Goal: Task Accomplishment & Management: Manage account settings

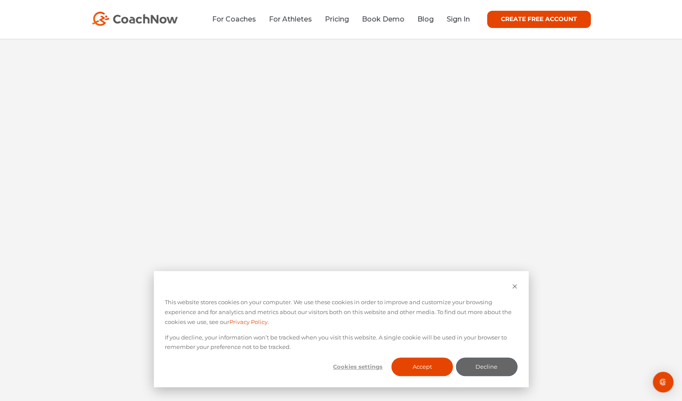
scroll to position [303, 0]
click at [415, 361] on button "Accept" at bounding box center [423, 367] width 62 height 19
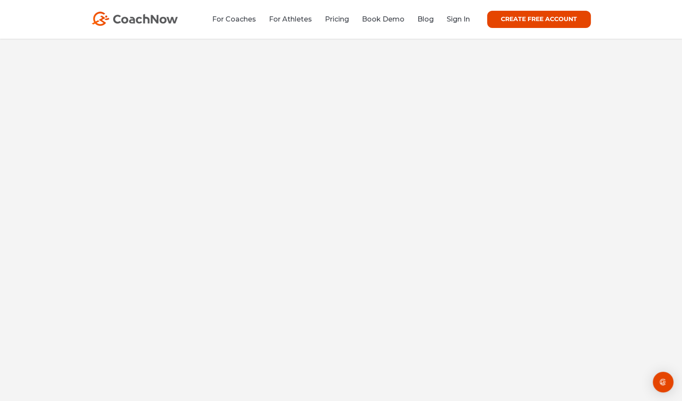
scroll to position [263, 0]
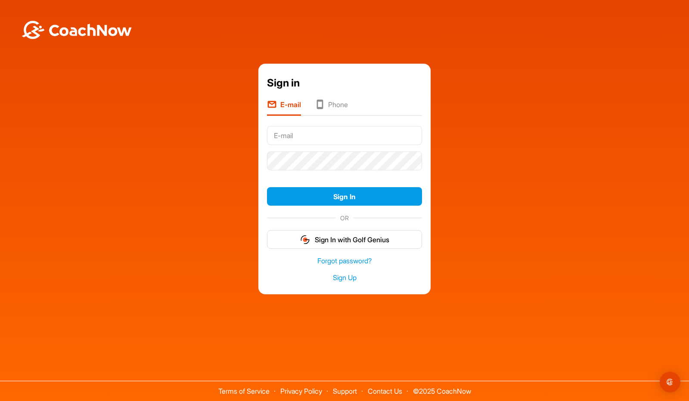
click at [289, 134] on input "text" at bounding box center [344, 135] width 155 height 19
type input "[EMAIL_ADDRESS][DOMAIN_NAME]"
click at [267, 187] on button "Sign In" at bounding box center [344, 196] width 155 height 19
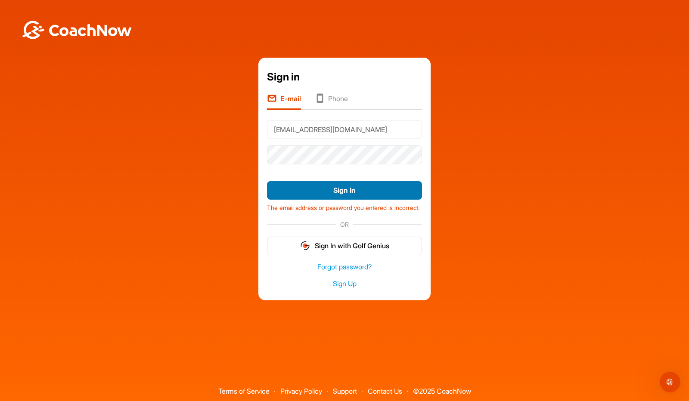
click at [324, 181] on button "Sign In" at bounding box center [344, 190] width 155 height 19
click at [338, 93] on ul "E-mail Phone" at bounding box center [344, 101] width 155 height 17
click at [332, 98] on li "Phone" at bounding box center [331, 101] width 33 height 16
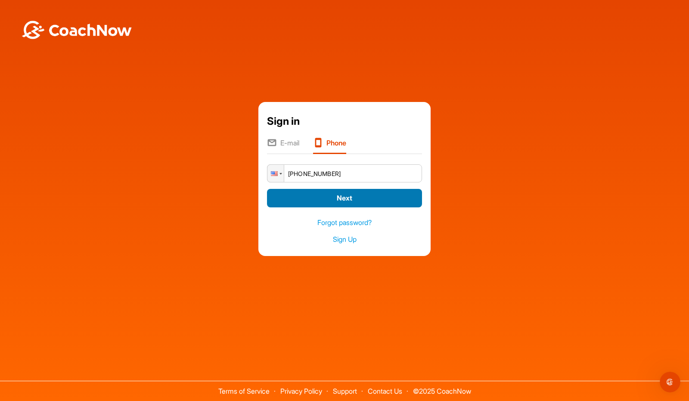
type input "[PHONE_NUMBER]"
click at [316, 196] on button "Next" at bounding box center [344, 198] width 155 height 19
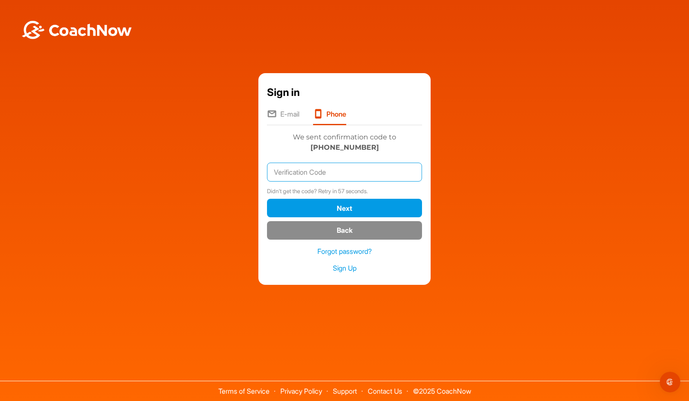
click at [323, 167] on input "text" at bounding box center [344, 172] width 155 height 19
click at [337, 193] on link "Resend" at bounding box center [327, 191] width 19 height 7
